Goal: Navigation & Orientation: Find specific page/section

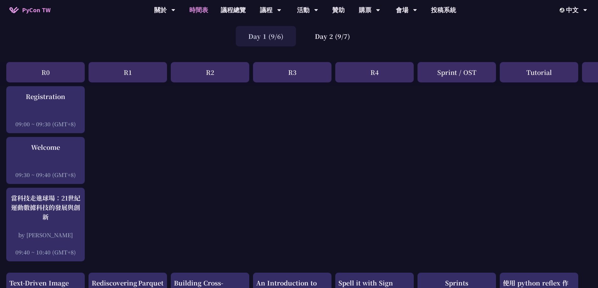
scroll to position [37, 0]
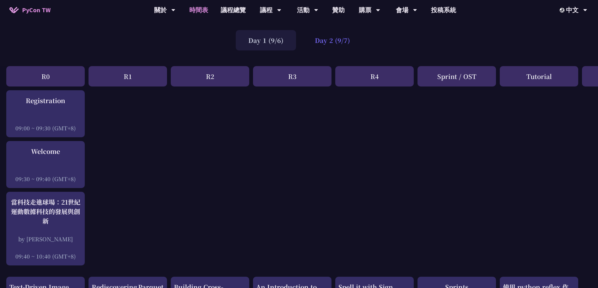
click at [322, 44] on div "Day 2 (9/7)" at bounding box center [332, 40] width 60 height 20
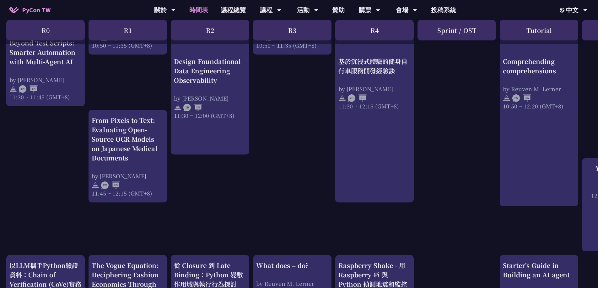
scroll to position [461, 0]
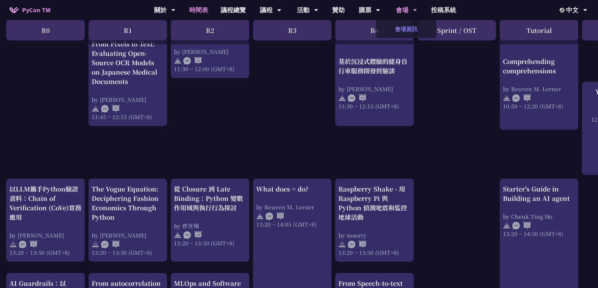
click at [406, 35] on link "會場資訊" at bounding box center [406, 29] width 60 height 15
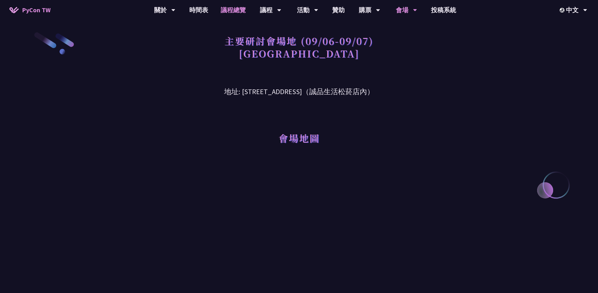
click at [236, 9] on link "議程總覽" at bounding box center [233, 10] width 38 height 20
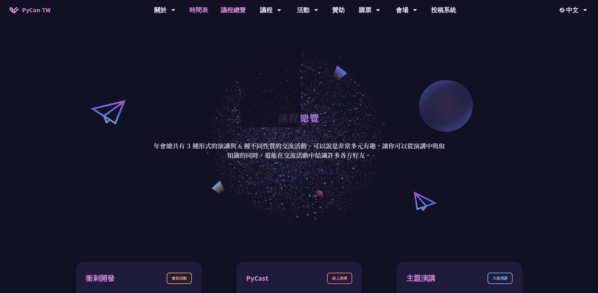
click at [197, 11] on link "時間表" at bounding box center [198, 10] width 31 height 20
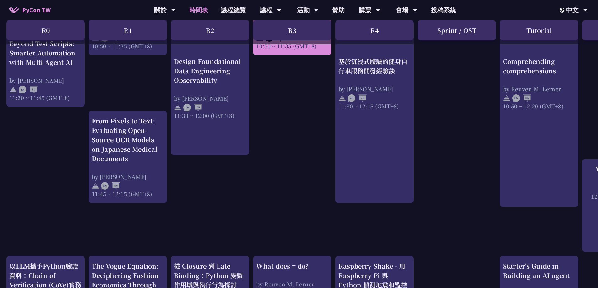
scroll to position [366, 0]
